Goal: Information Seeking & Learning: Compare options

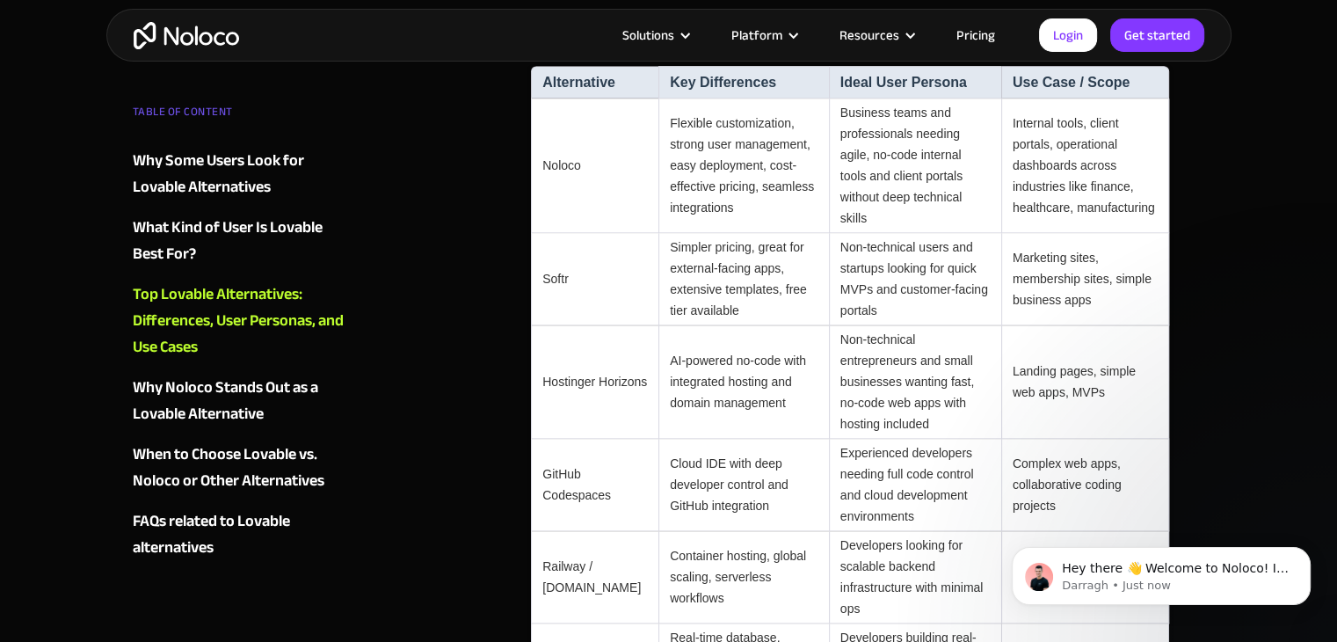
scroll to position [1934, 0]
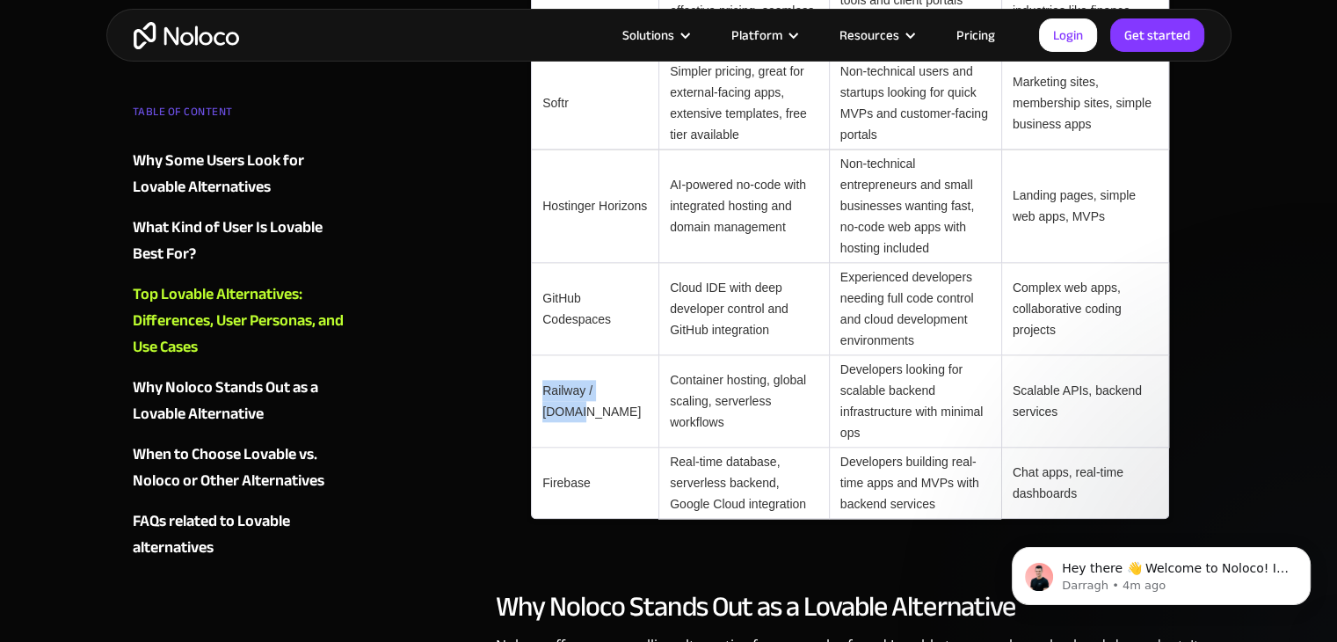
drag, startPoint x: 580, startPoint y: 349, endPoint x: 539, endPoint y: 331, distance: 44.9
click at [539, 355] on td "Railway / [DOMAIN_NAME]" at bounding box center [594, 401] width 127 height 92
copy td "Railway / [DOMAIN_NAME]"
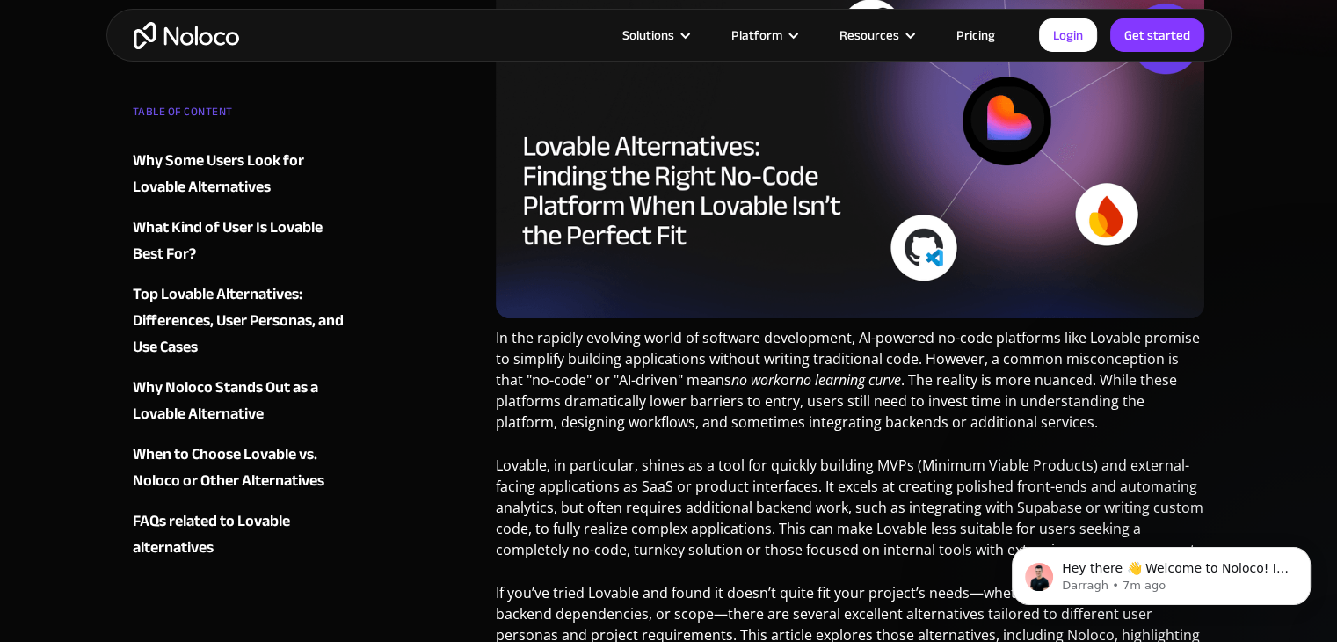
scroll to position [527, 0]
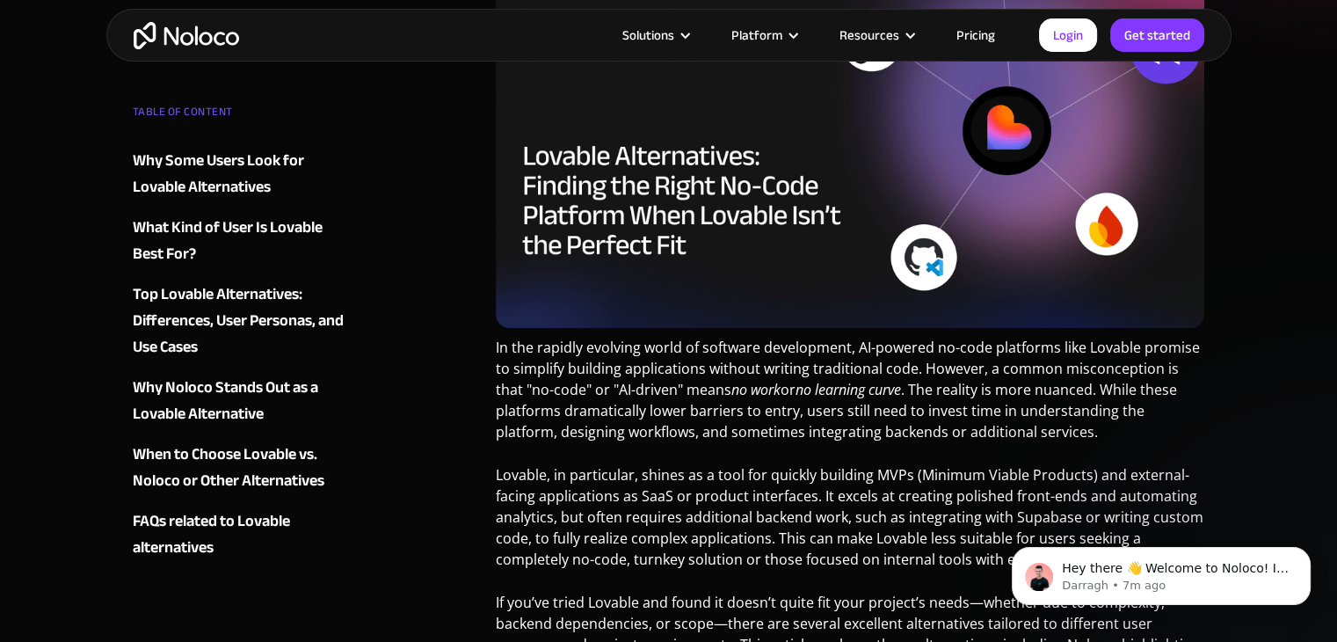
click at [236, 37] on img "home" at bounding box center [186, 35] width 105 height 27
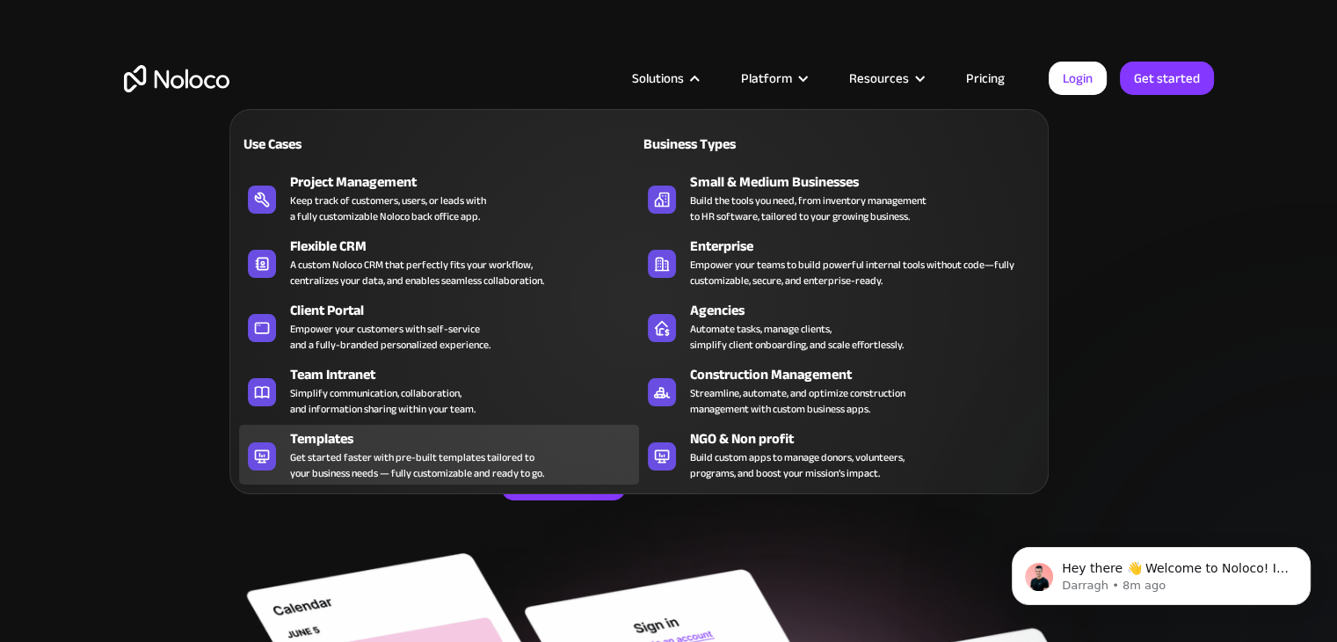
click at [404, 449] on div "Get started faster with pre-built templates tailored to your business needs — f…" at bounding box center [417, 465] width 254 height 32
